Goal: Check status: Check status

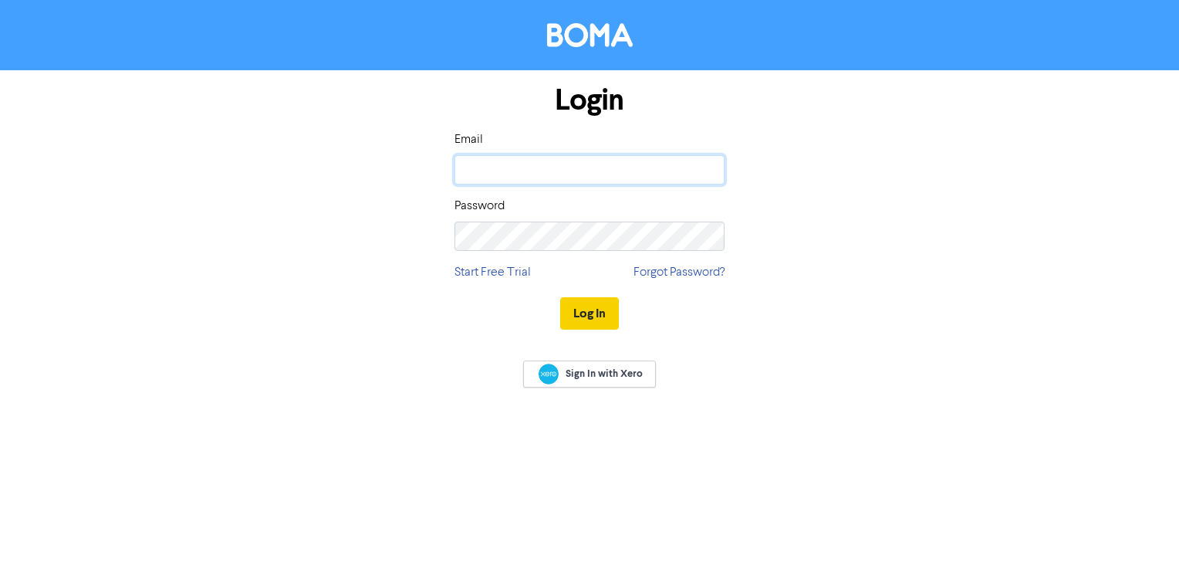
type input "[EMAIL_ADDRESS][DOMAIN_NAME]"
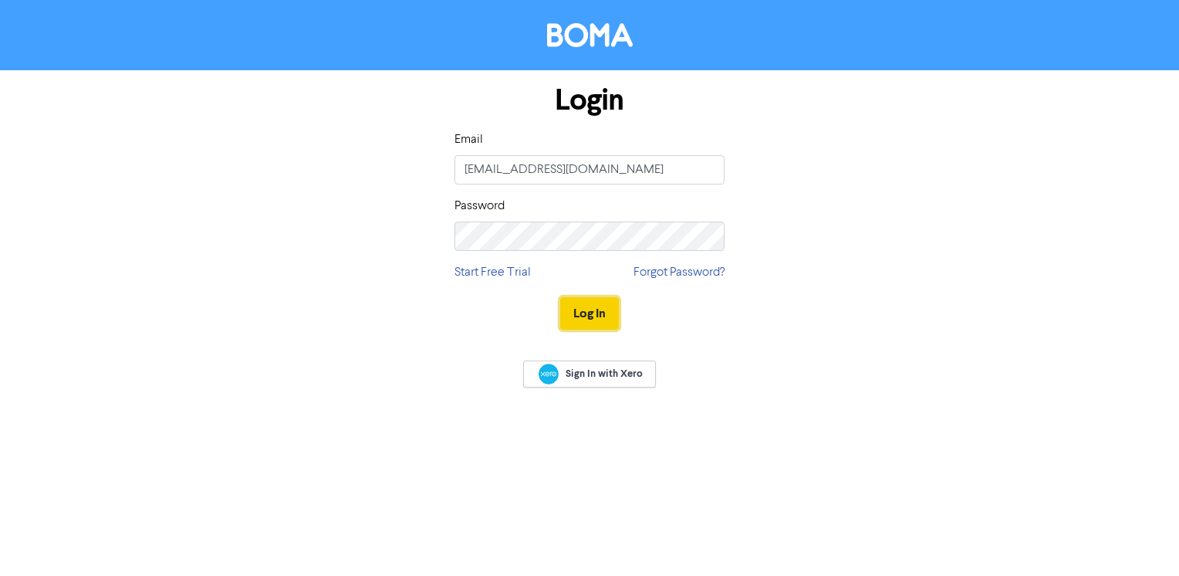
click at [599, 311] on button "Log In" at bounding box center [589, 313] width 59 height 32
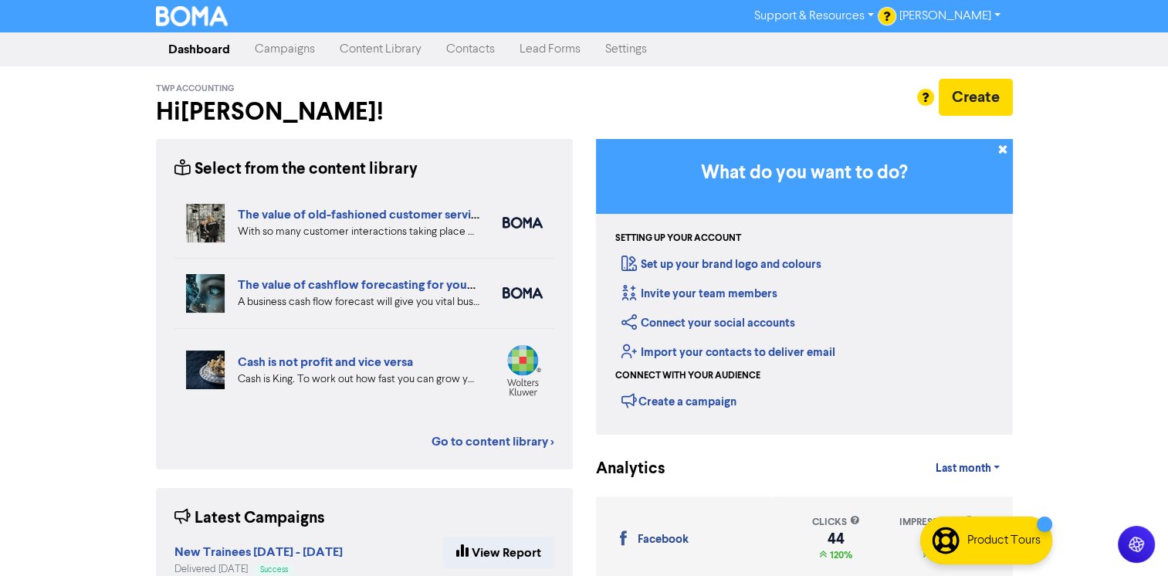
click at [301, 51] on link "Campaigns" at bounding box center [284, 49] width 85 height 31
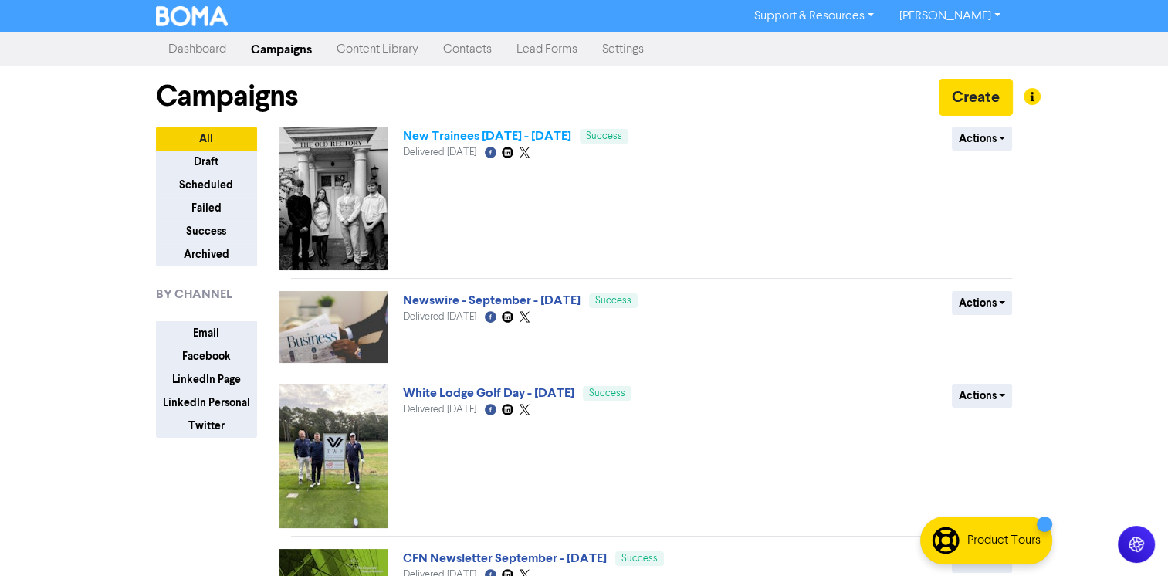
click at [571, 137] on link "New Trainees [DATE] - [DATE]" at bounding box center [487, 135] width 168 height 15
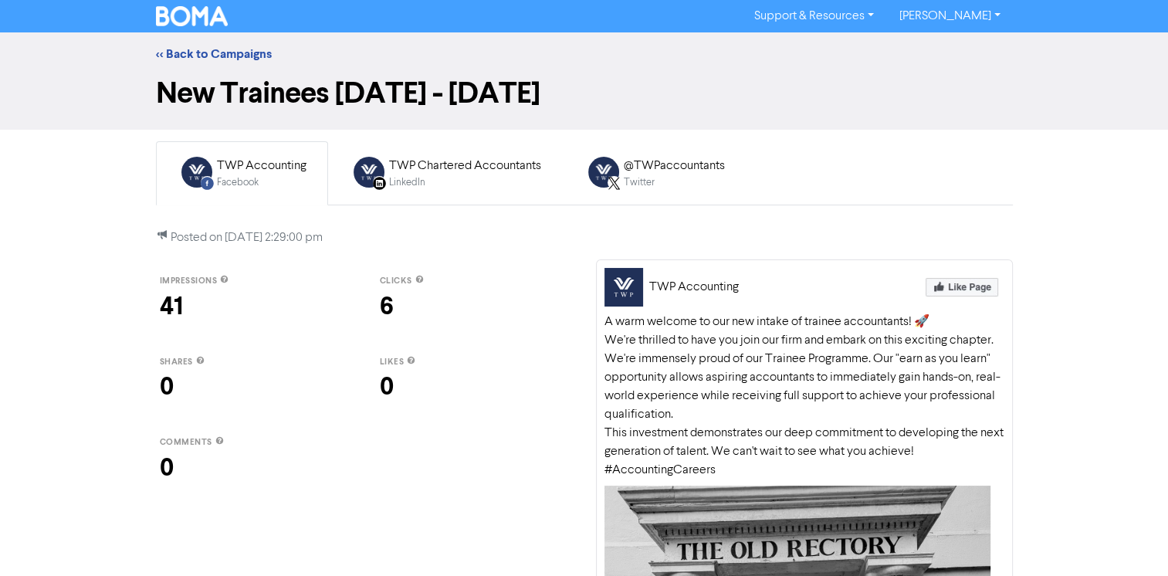
click at [289, 176] on div "Facebook" at bounding box center [262, 182] width 90 height 15
click at [394, 179] on div "LinkedIn" at bounding box center [465, 182] width 152 height 15
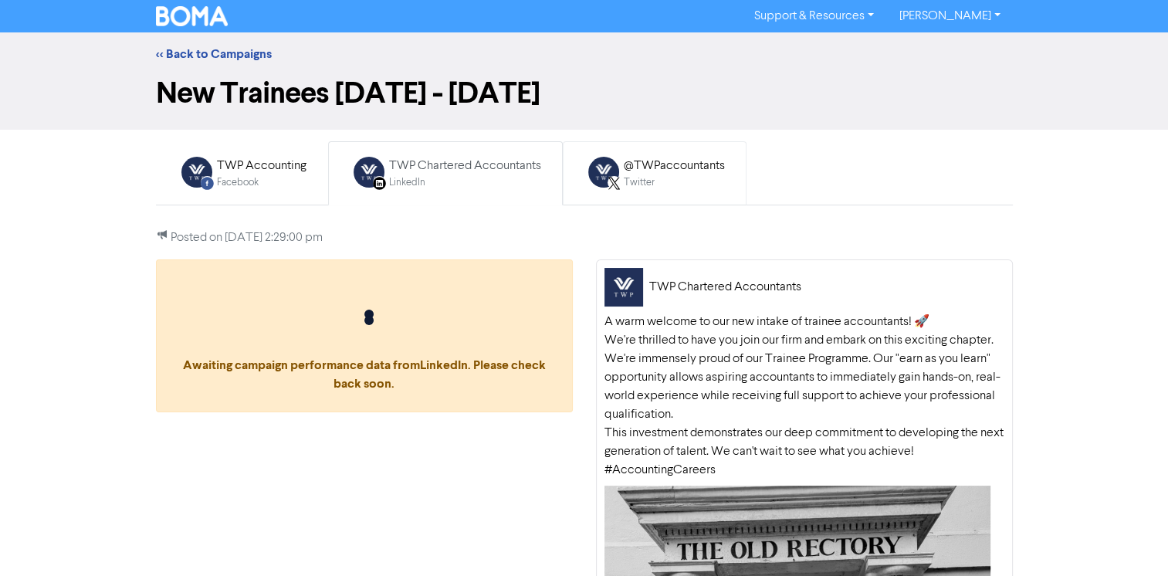
click at [627, 190] on div "@TWPaccountants Twitter" at bounding box center [654, 173] width 157 height 50
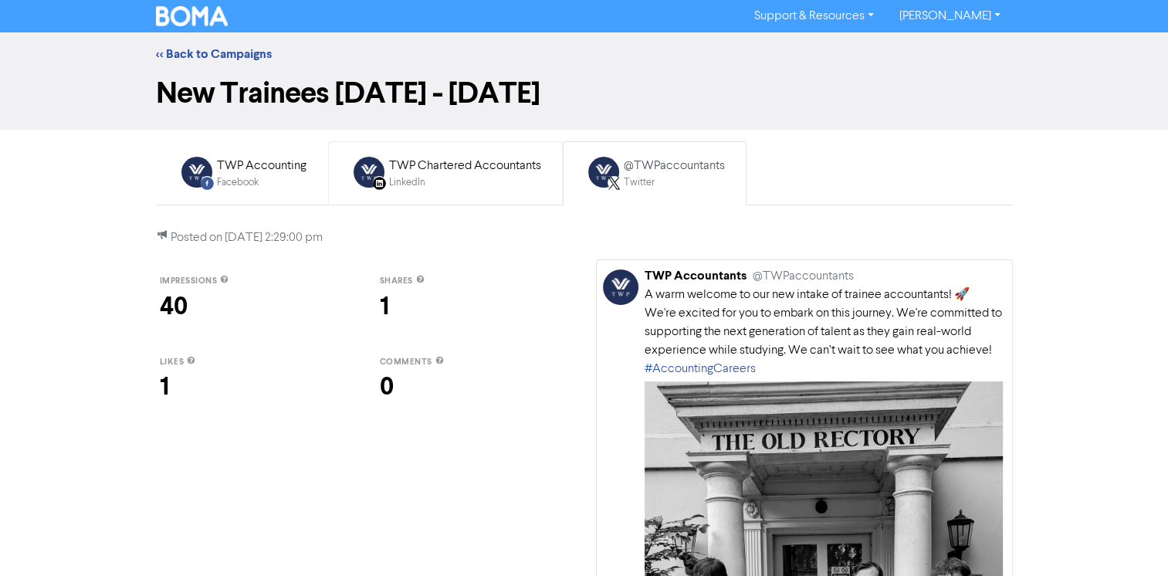
click at [504, 188] on div "LinkedIn" at bounding box center [465, 182] width 152 height 15
